Goal: Task Accomplishment & Management: Use online tool/utility

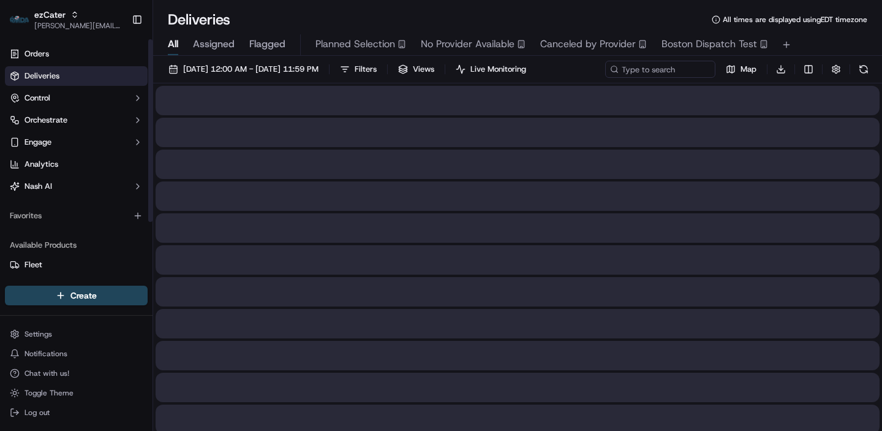
click at [64, 35] on div "ezCater jake@usenash.com Toggle Sidebar" at bounding box center [76, 19] width 152 height 39
click at [63, 17] on span "ezCater" at bounding box center [49, 15] width 31 height 12
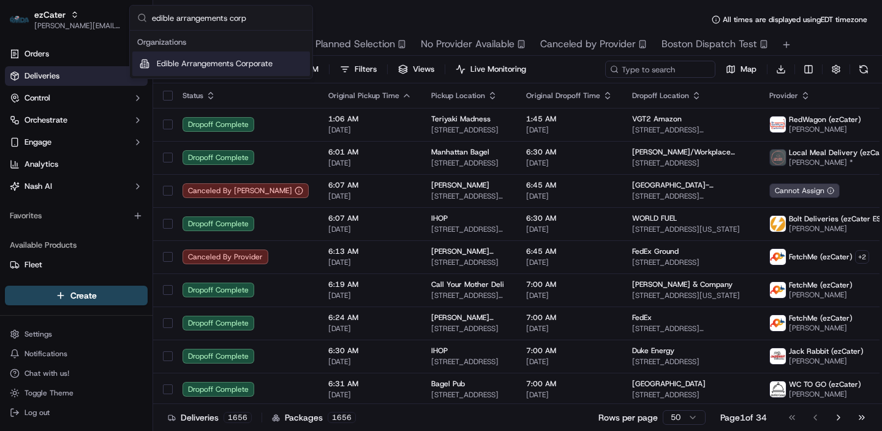
type input "edible arrangements corp"
click at [211, 60] on span "Edible Arrangements Corporate" at bounding box center [215, 63] width 116 height 11
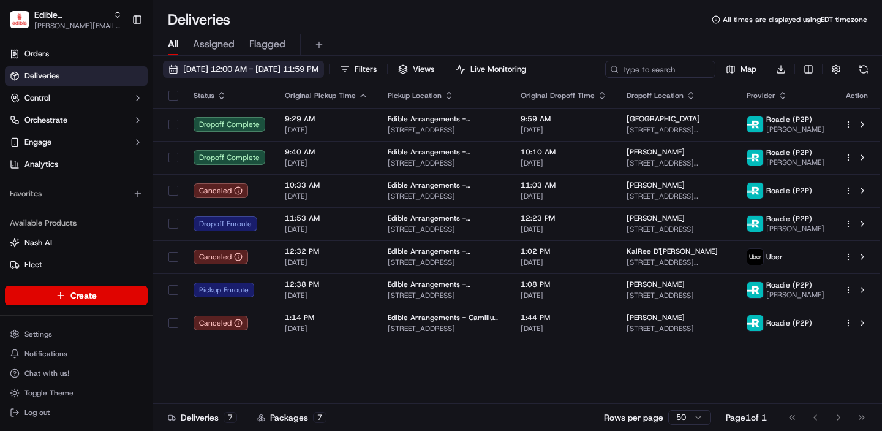
click at [309, 66] on span "09/17/2025 12:00 AM - 09/17/2025 11:59 PM" at bounding box center [250, 69] width 135 height 11
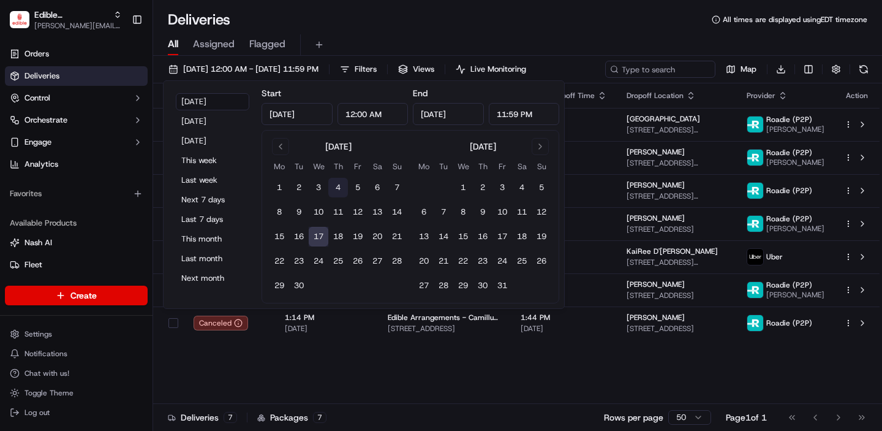
click at [336, 186] on button "4" at bounding box center [338, 188] width 20 height 20
type input "Sep 4, 2025"
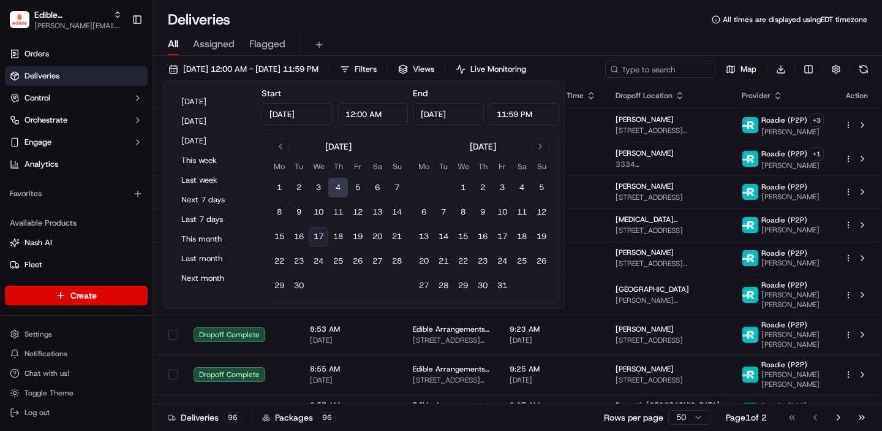
click at [530, 19] on div "Deliveries All times are displayed using EDT timezone" at bounding box center [517, 20] width 729 height 20
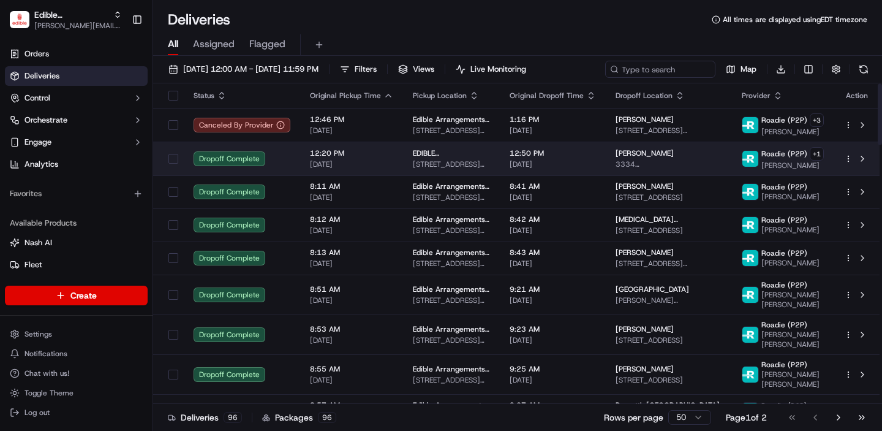
scroll to position [6, 0]
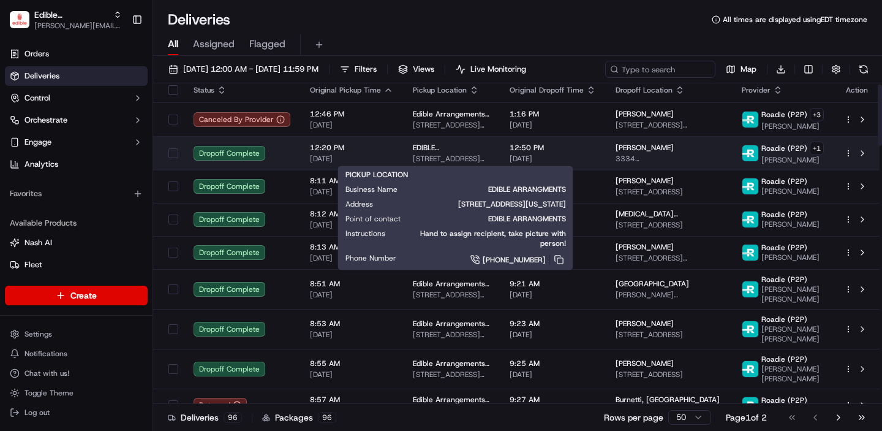
click at [441, 160] on span "300 W Central Texas Expy, Harker Heights, TX 76548, USA" at bounding box center [451, 159] width 77 height 10
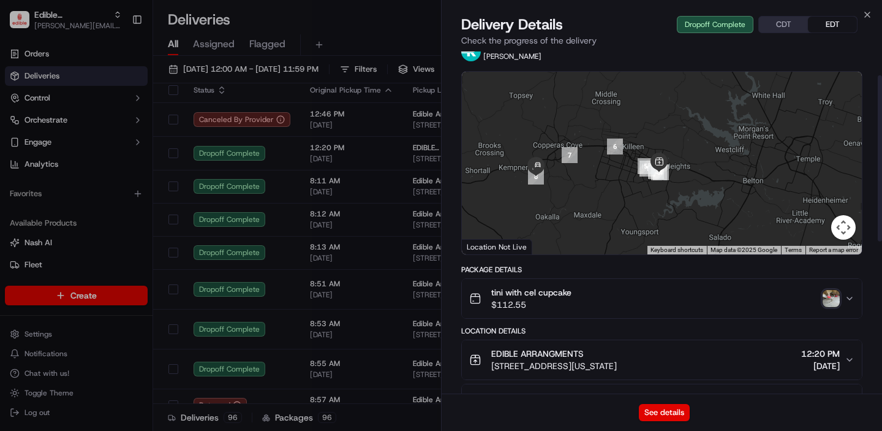
scroll to position [59, 0]
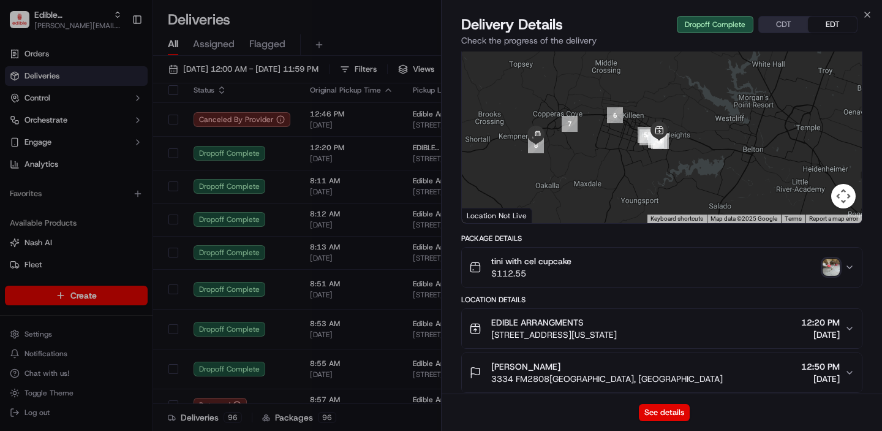
drag, startPoint x: 726, startPoint y: 332, endPoint x: 489, endPoint y: 337, distance: 237.7
click at [489, 337] on div "EDIBLE ARRANGMENTS 300 W Central Texas Expy, Harker Heights, TX 76548, USA 12:2…" at bounding box center [656, 328] width 375 height 24
copy span "300 W Central Texas Expy, Harker Heights, TX 76548, USA"
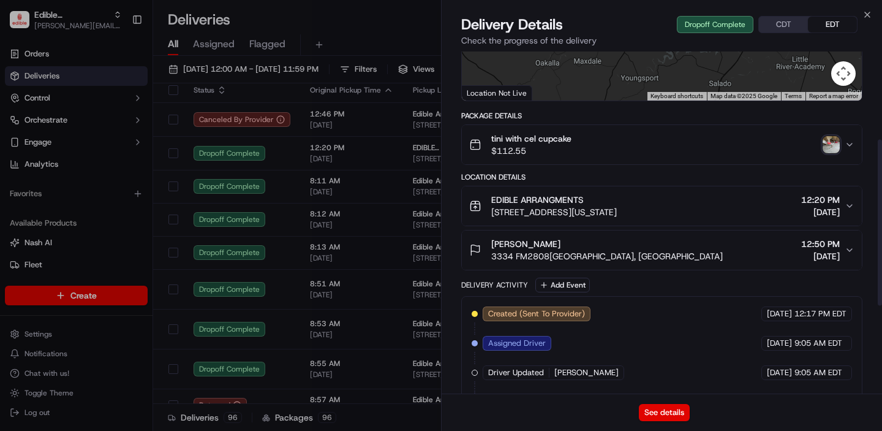
scroll to position [181, 0]
click at [744, 209] on div "EDIBLE ARRANGMENTS 300 W Central Texas Expy, Harker Heights, TX 76548, USA 12:2…" at bounding box center [656, 206] width 375 height 24
click at [759, 210] on div "EDIBLE ARRANGMENTS 300 W Central Texas Expy, Harker Heights, TX 76548, USA 12:2…" at bounding box center [656, 206] width 375 height 24
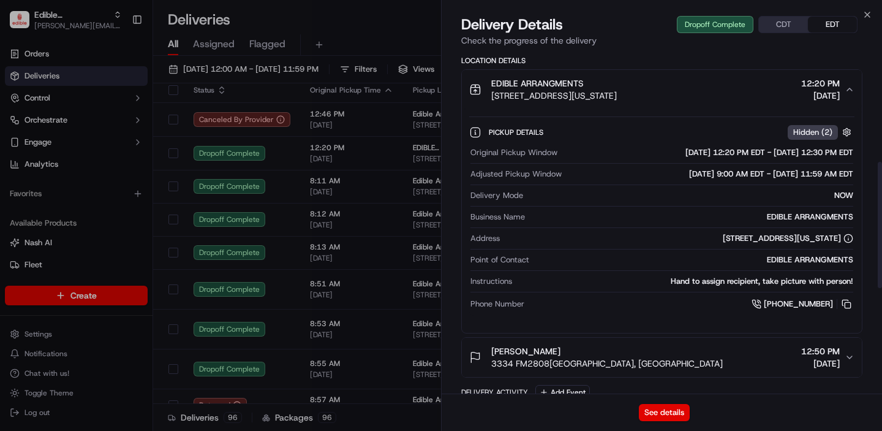
scroll to position [298, 0]
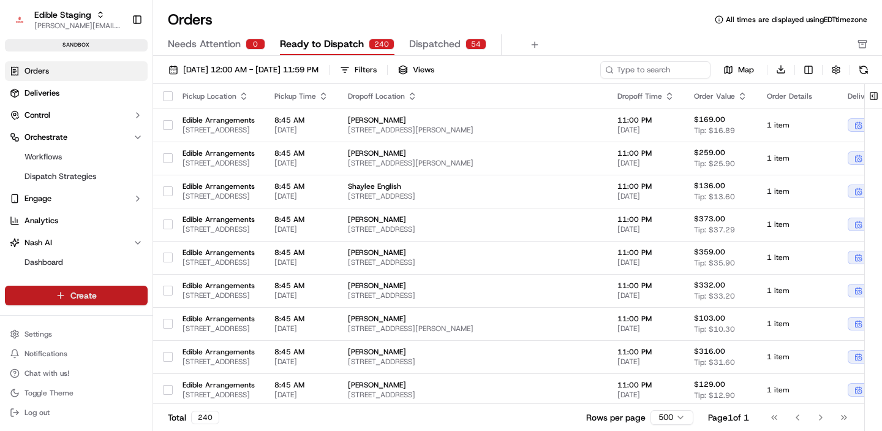
click at [75, 295] on html "Edible Staging [EMAIL_ADDRESS][DOMAIN_NAME] Toggle Sidebar sandbox Orders Deliv…" at bounding box center [441, 215] width 882 height 431
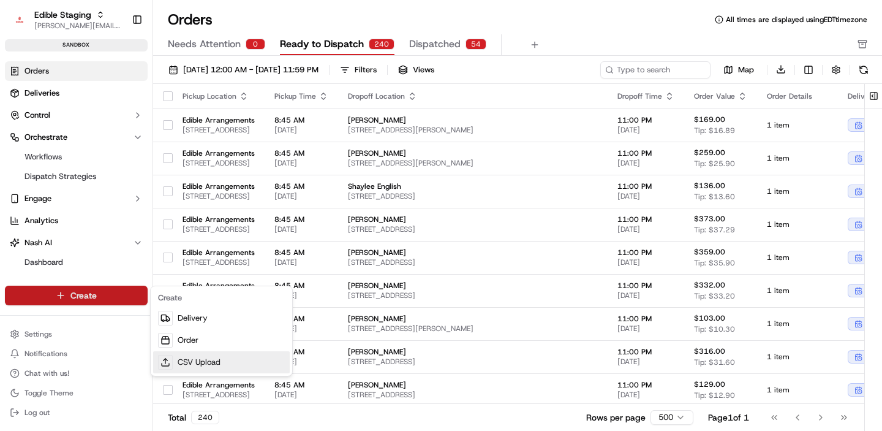
click at [211, 366] on link "CSV Upload" at bounding box center [221, 362] width 137 height 22
